Goal: Task Accomplishment & Management: Manage account settings

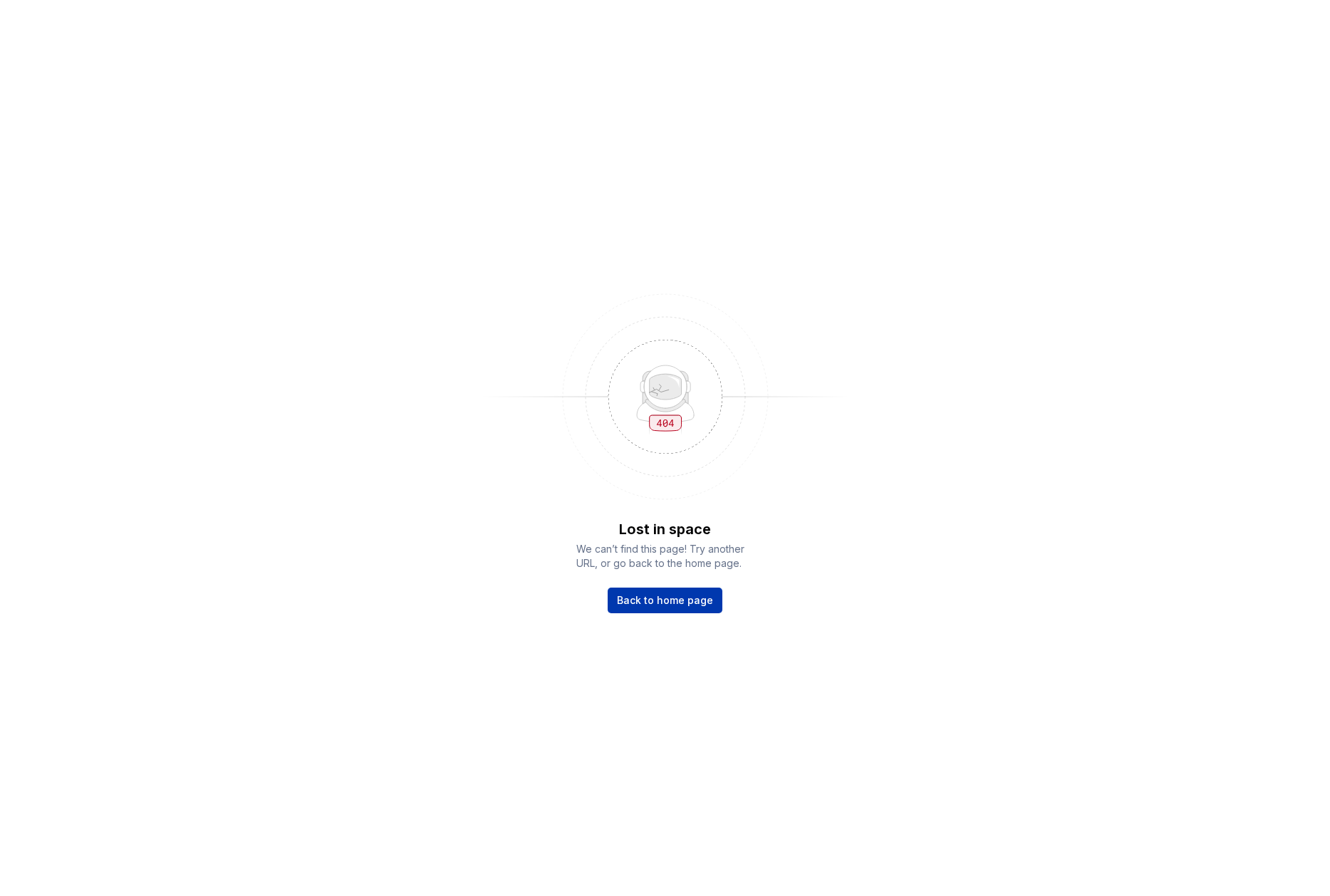
click at [683, 602] on span "Back to home page" at bounding box center [665, 600] width 96 height 14
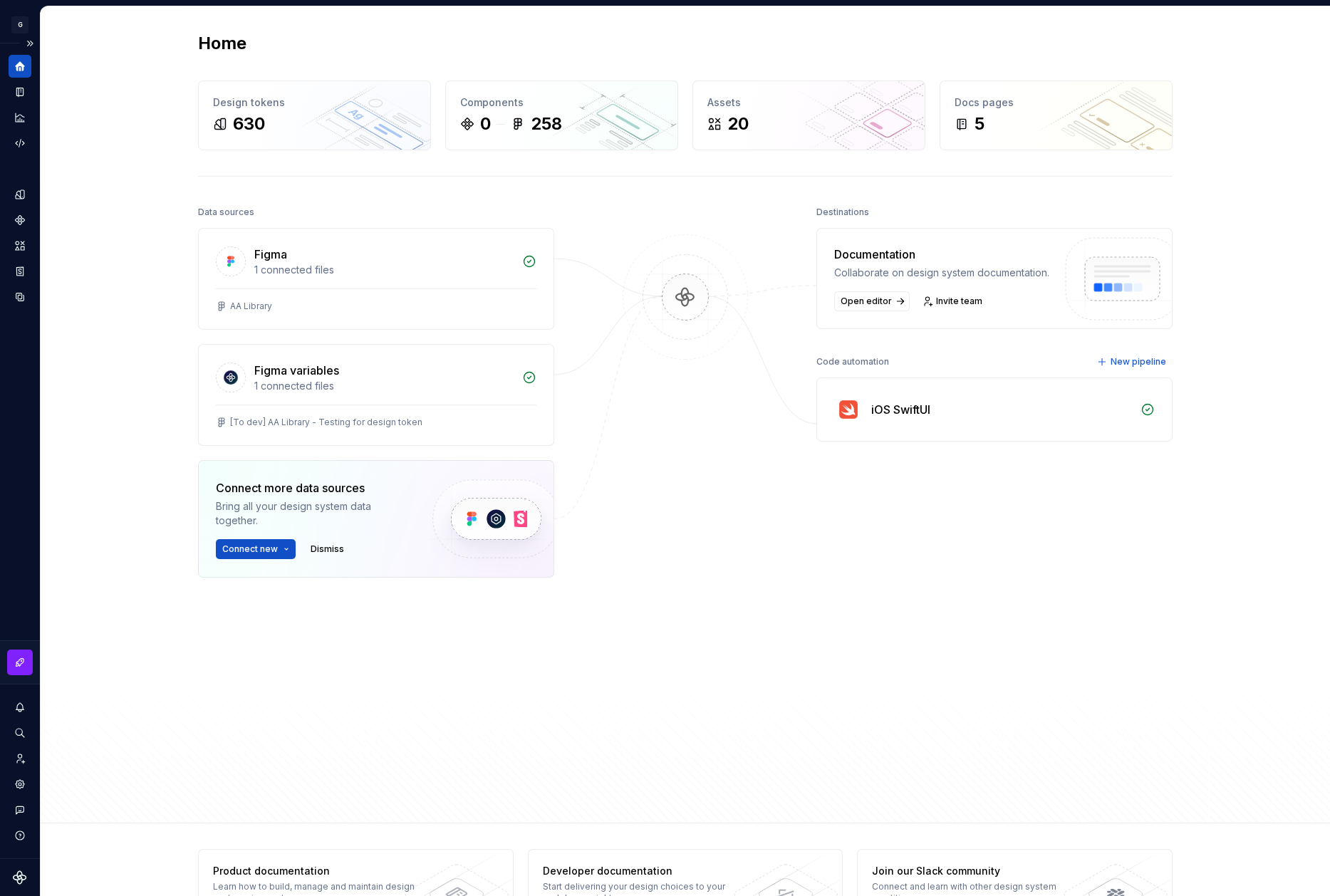
click at [36, 55] on div "Design system data" at bounding box center [19, 450] width 40 height 815
click at [27, 44] on button "Expand sidebar" at bounding box center [30, 43] width 20 height 20
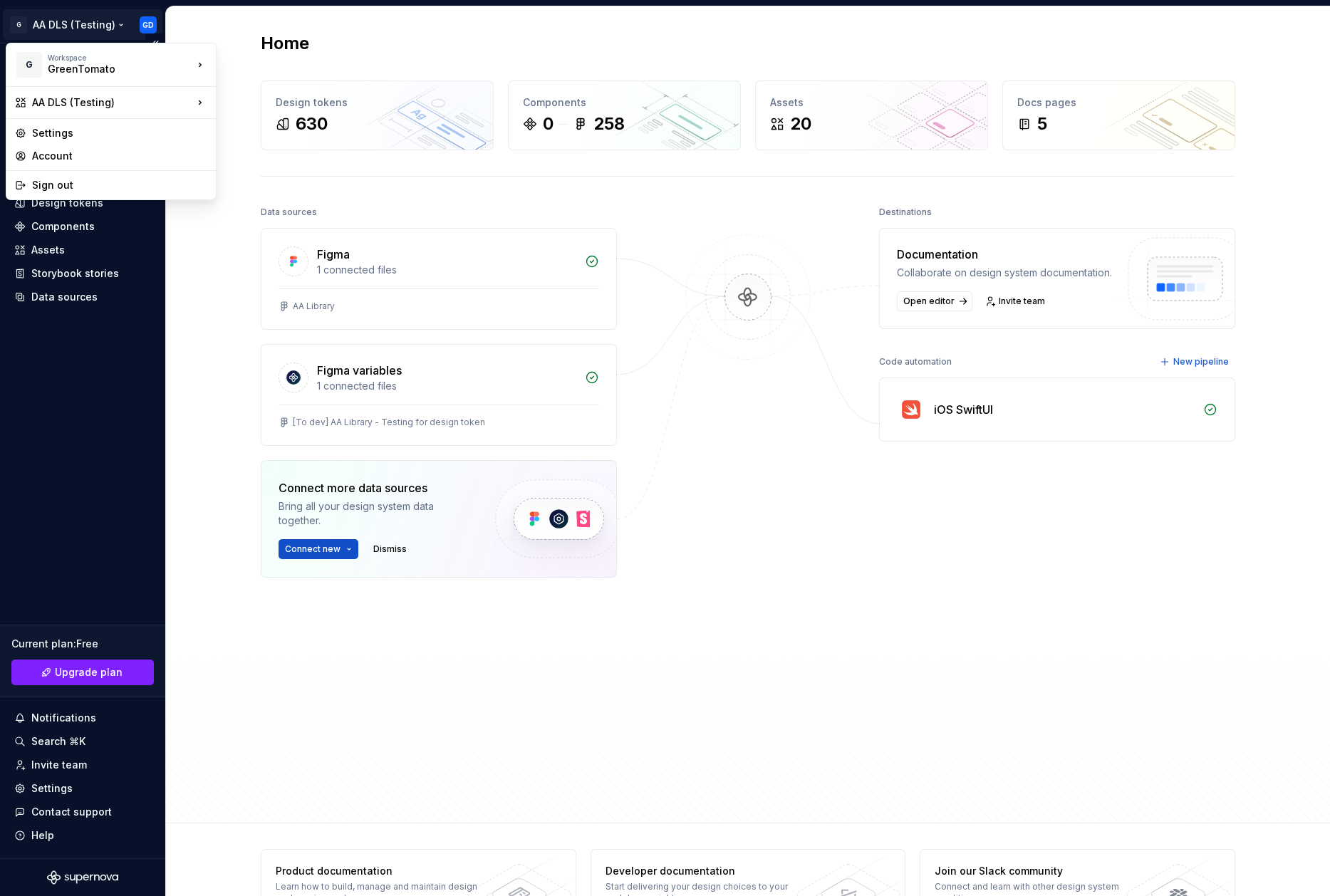
click at [108, 25] on html "G AA DLS (Testing) GD Home Documentation Analytics Code automation Design syste…" at bounding box center [665, 448] width 1330 height 896
click at [82, 178] on div "Sign out" at bounding box center [119, 185] width 175 height 14
